Goal: Task Accomplishment & Management: Complete application form

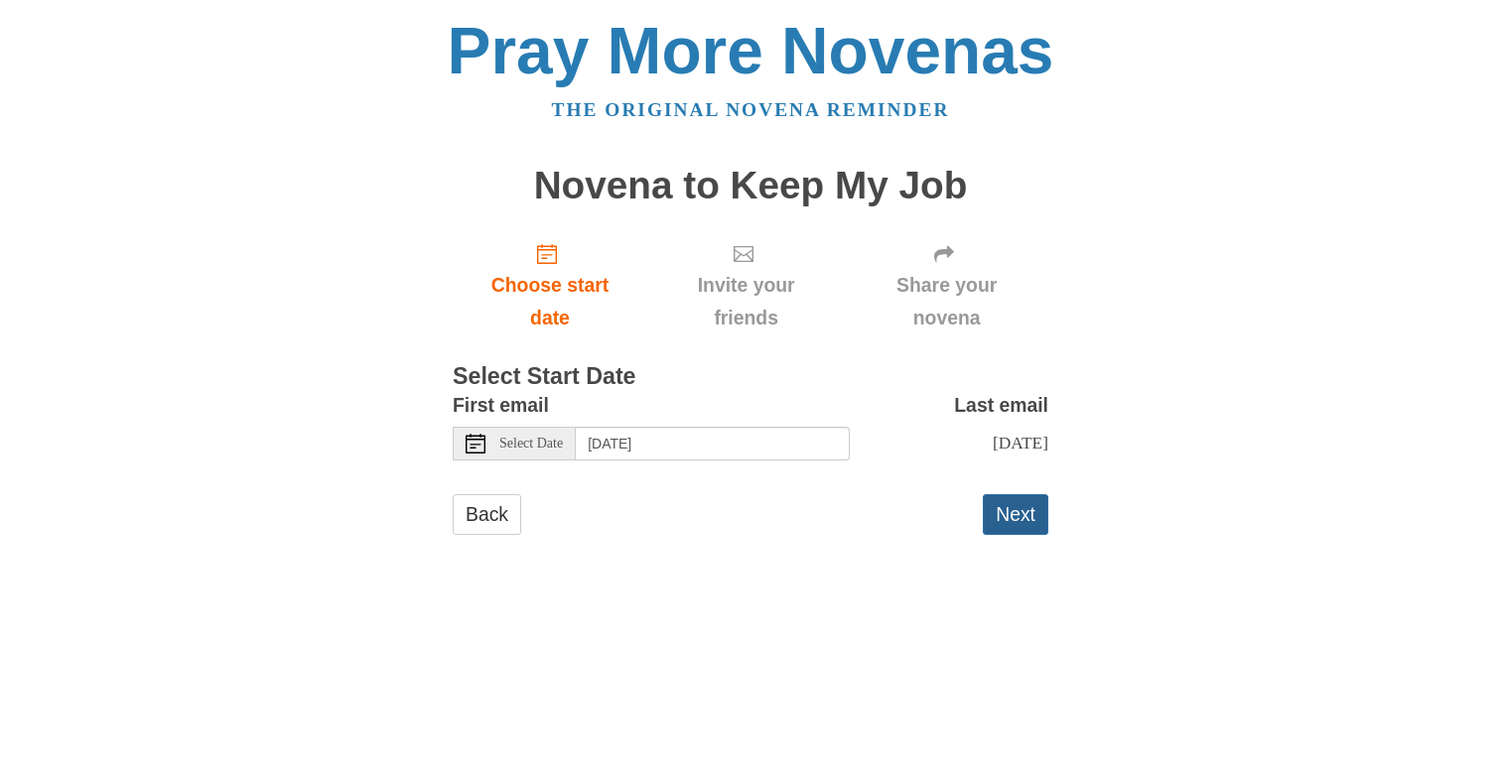
click at [1009, 512] on button "Next" at bounding box center [1016, 514] width 66 height 41
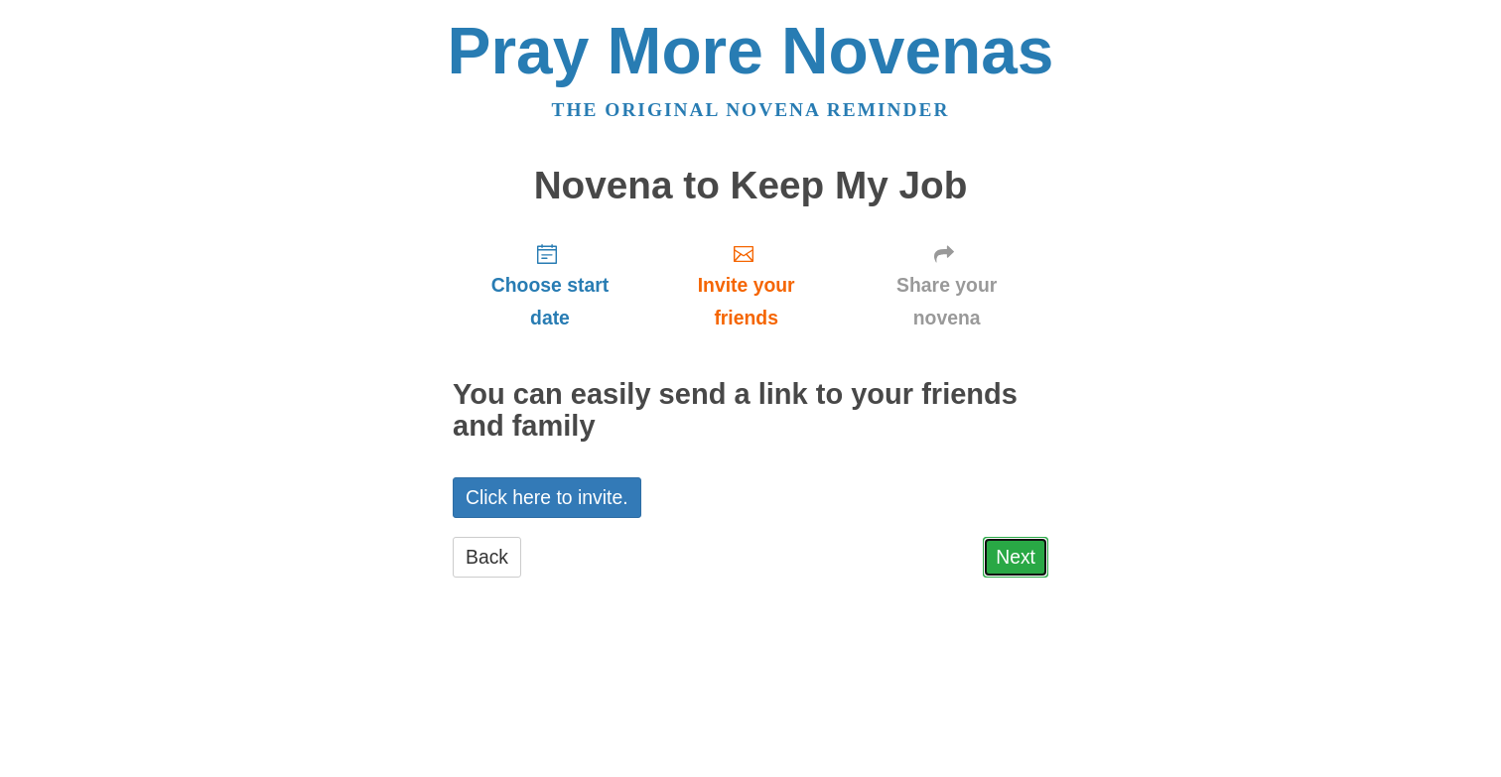
click at [1010, 555] on link "Next" at bounding box center [1016, 557] width 66 height 41
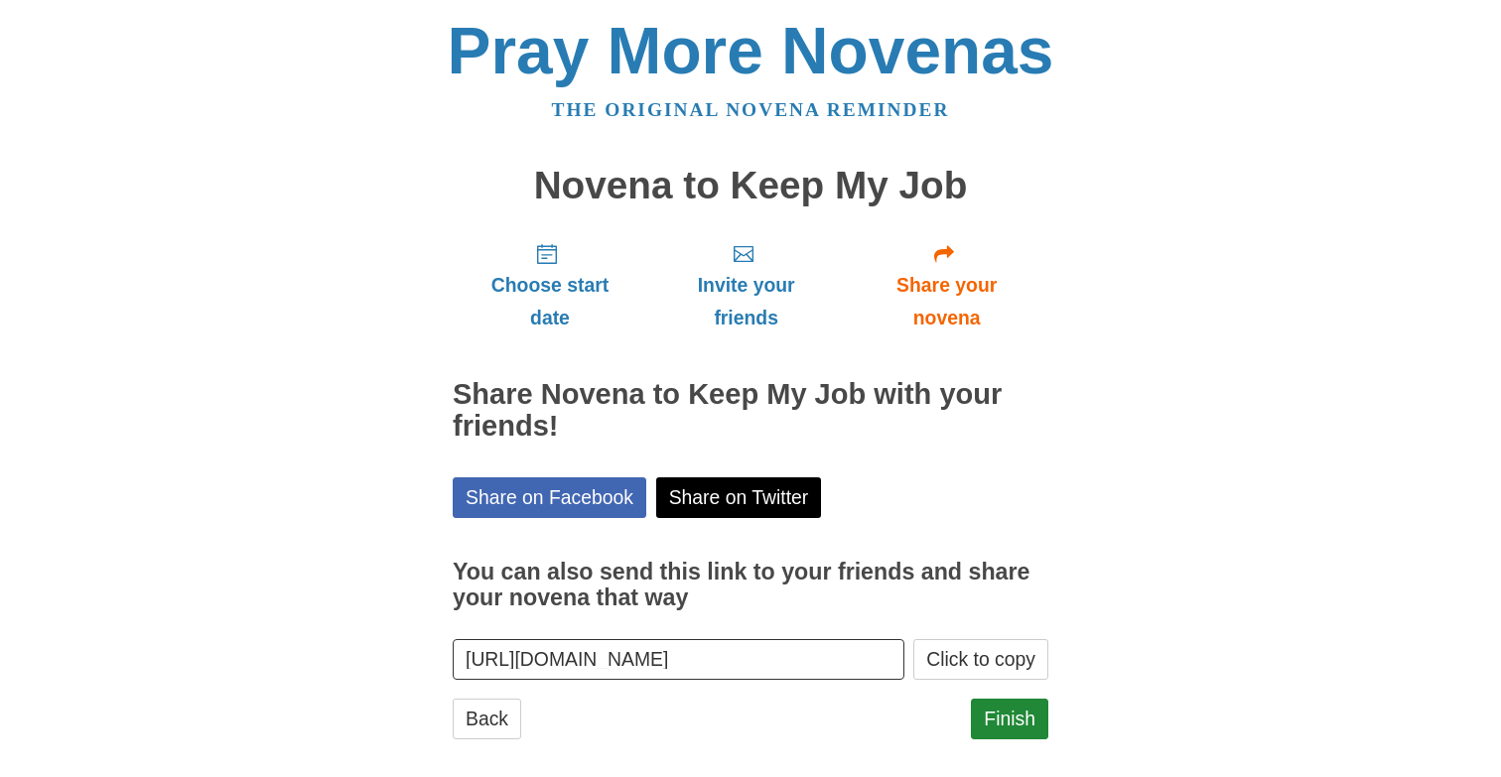
scroll to position [20, 0]
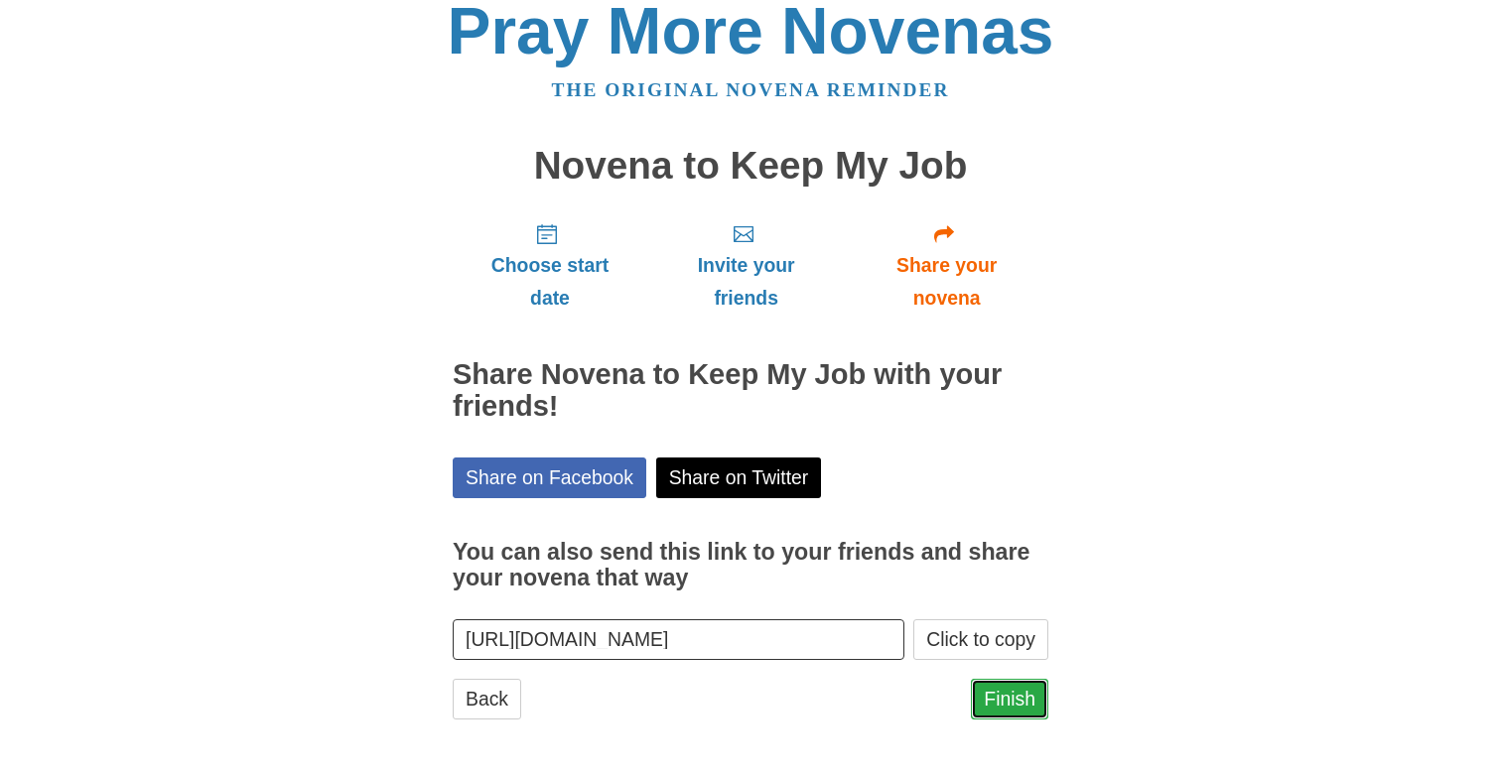
click at [1008, 709] on link "Finish" at bounding box center [1009, 699] width 77 height 41
